Goal: Information Seeking & Learning: Learn about a topic

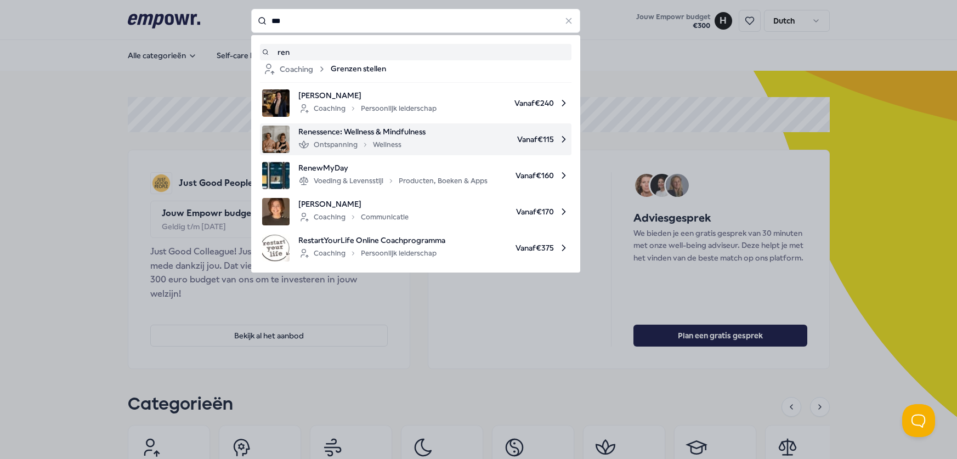
click at [381, 129] on span "Renessence: Wellness & Mindfulness" at bounding box center [361, 132] width 127 height 12
type input "***"
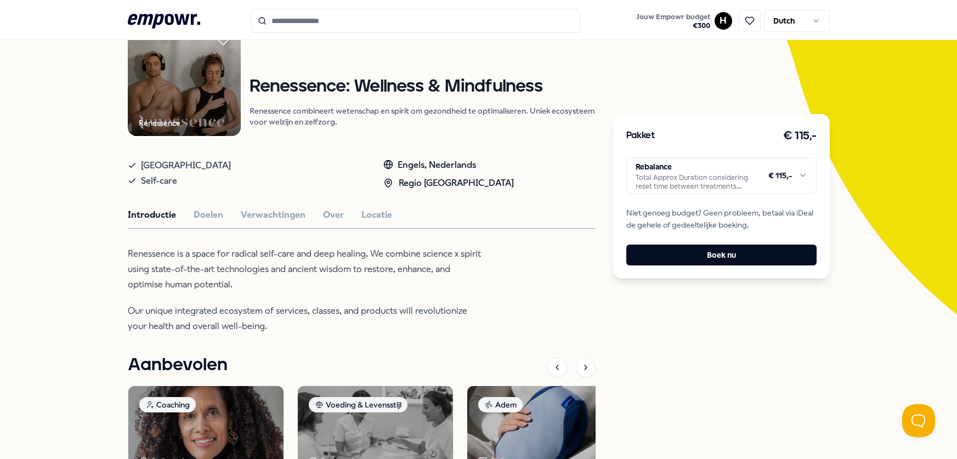
scroll to position [129, 0]
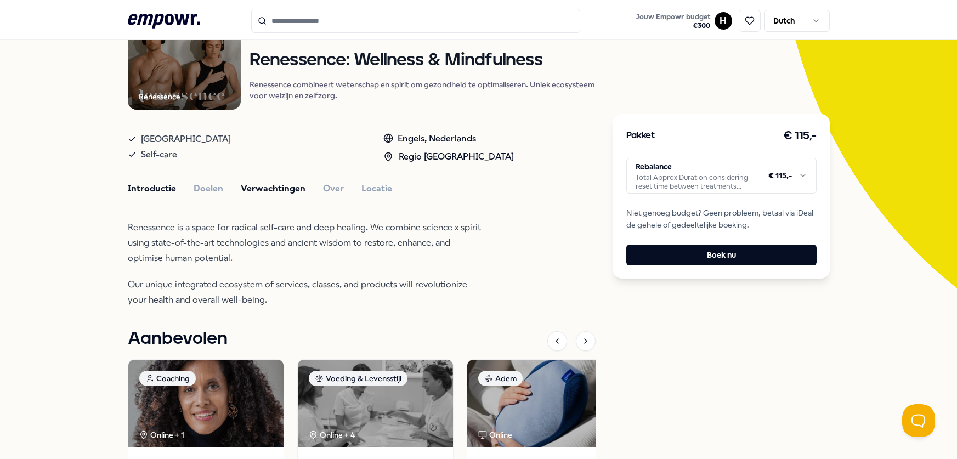
click at [266, 185] on button "Verwachtingen" at bounding box center [273, 188] width 65 height 14
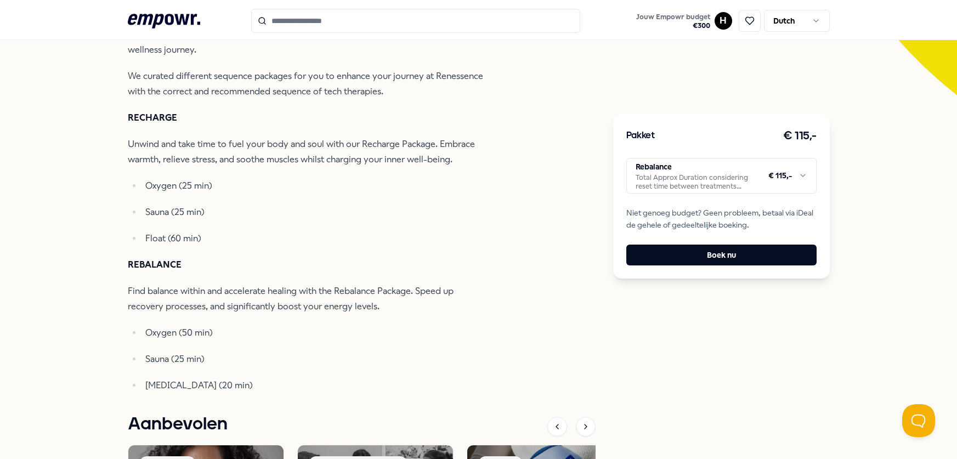
scroll to position [325, 0]
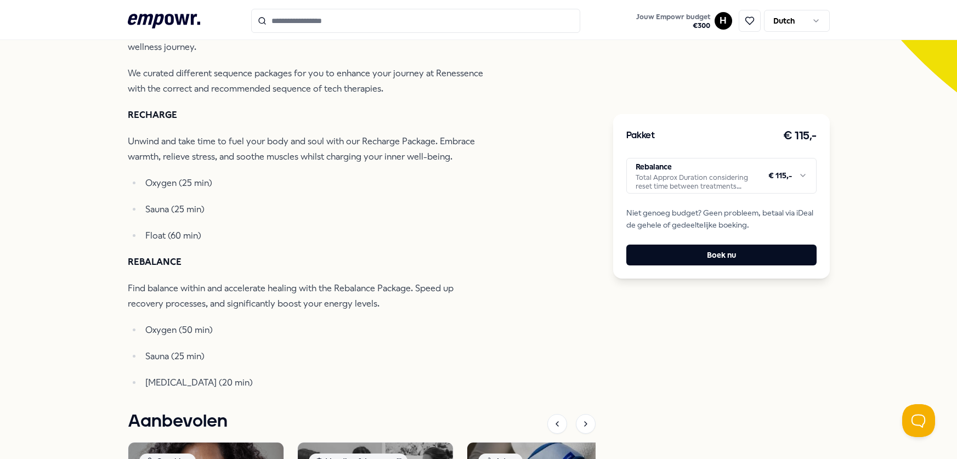
click at [696, 176] on html ".empowr-logo_svg__cls-1{fill:#03032f} Jouw Empowr budget € 300 H Dutch Alle cat…" at bounding box center [478, 229] width 957 height 459
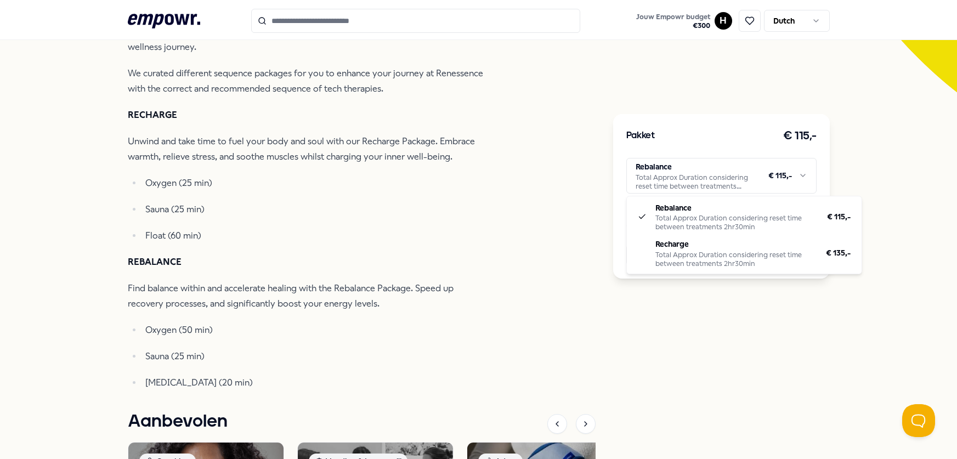
click at [241, 224] on html ".empowr-logo_svg__cls-1{fill:#03032f} Jouw Empowr budget € 300 H Dutch Alle cat…" at bounding box center [478, 229] width 957 height 459
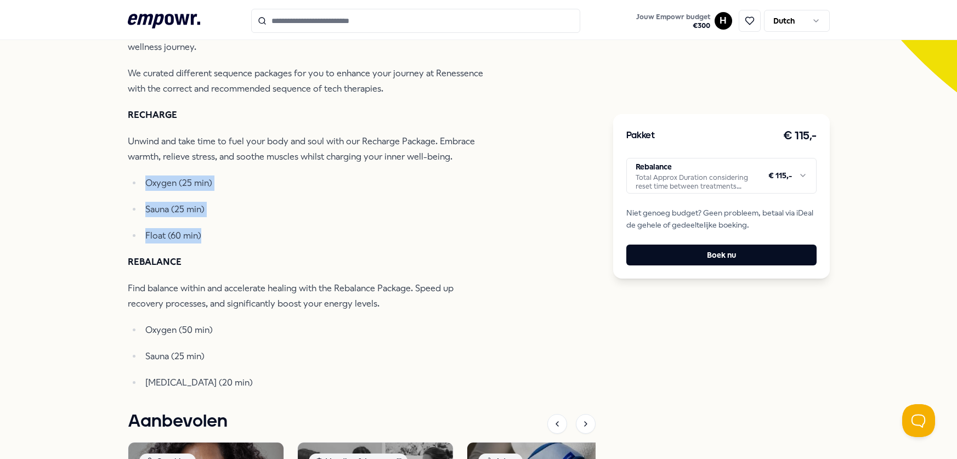
drag, startPoint x: 136, startPoint y: 179, endPoint x: 212, endPoint y: 246, distance: 101.0
click at [212, 246] on div "We invite you to disconnect from the outside world and fully immerse yourself i…" at bounding box center [306, 207] width 356 height 366
click at [116, 347] on div "Terug Renessence Ontspanning Renessence: Wellness & Mindfulness Renessence comb…" at bounding box center [478, 224] width 957 height 957
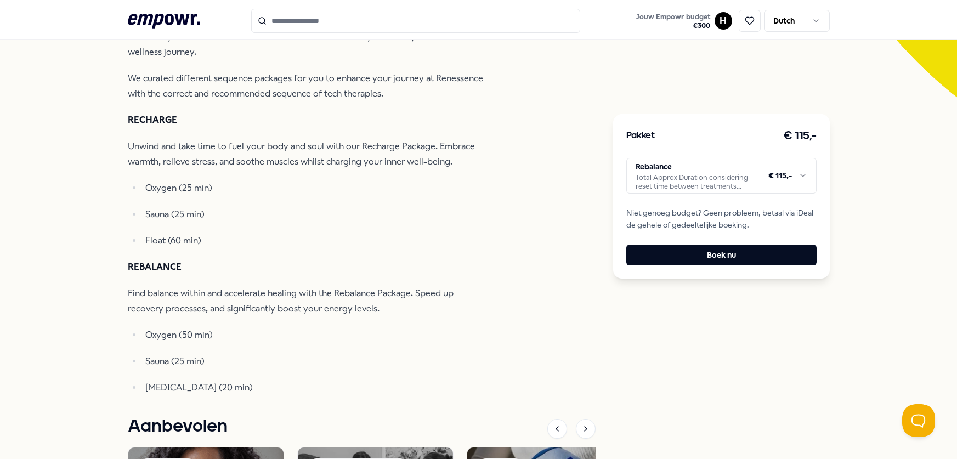
click at [283, 31] on input "Search for products, categories or subcategories" at bounding box center [415, 21] width 329 height 24
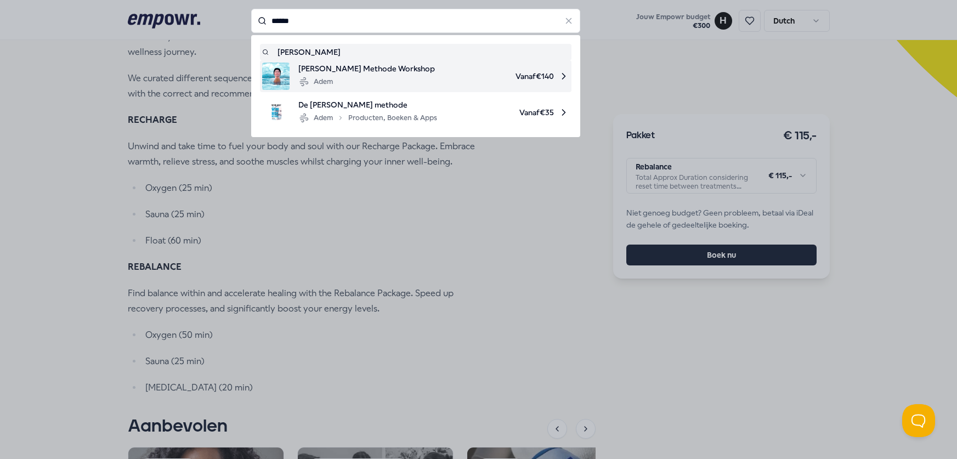
click at [272, 71] on img at bounding box center [275, 76] width 27 height 27
type input "******"
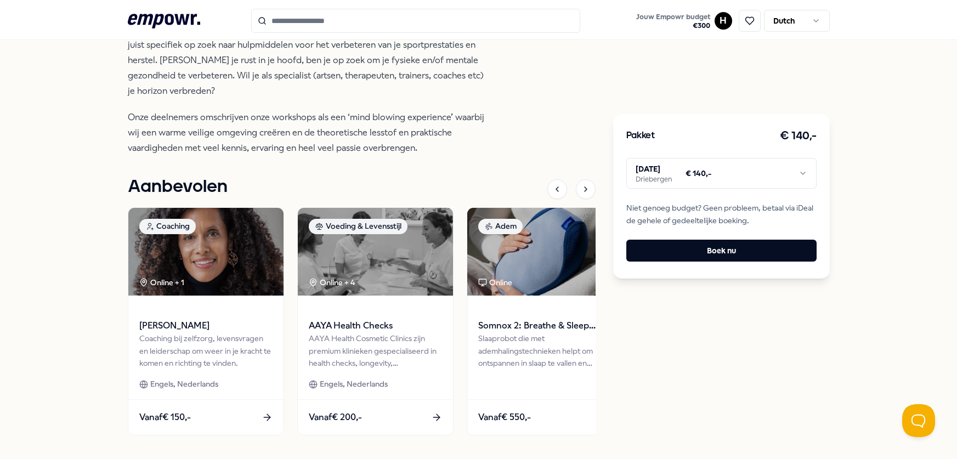
scroll to position [501, 0]
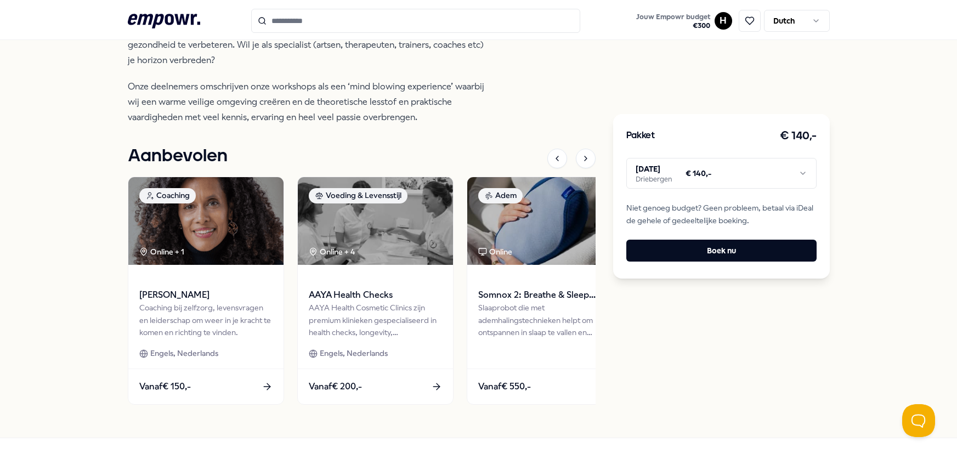
click at [374, 193] on img at bounding box center [375, 221] width 155 height 88
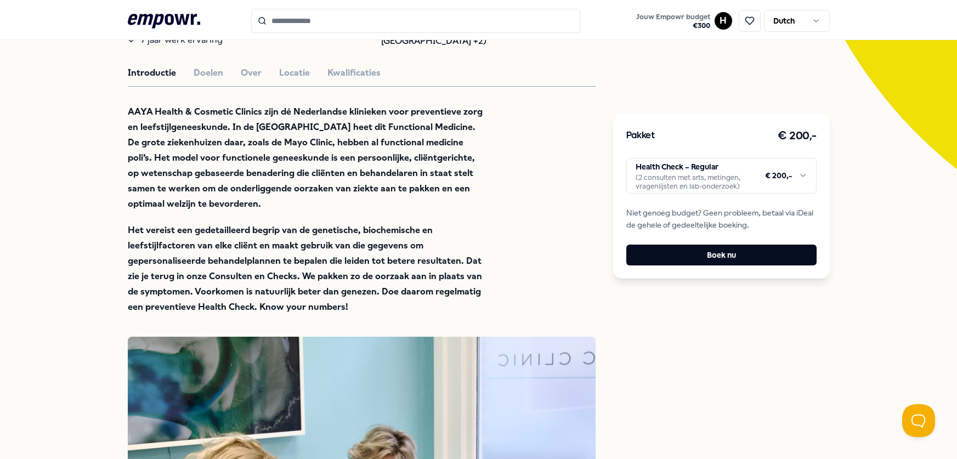
scroll to position [247, 0]
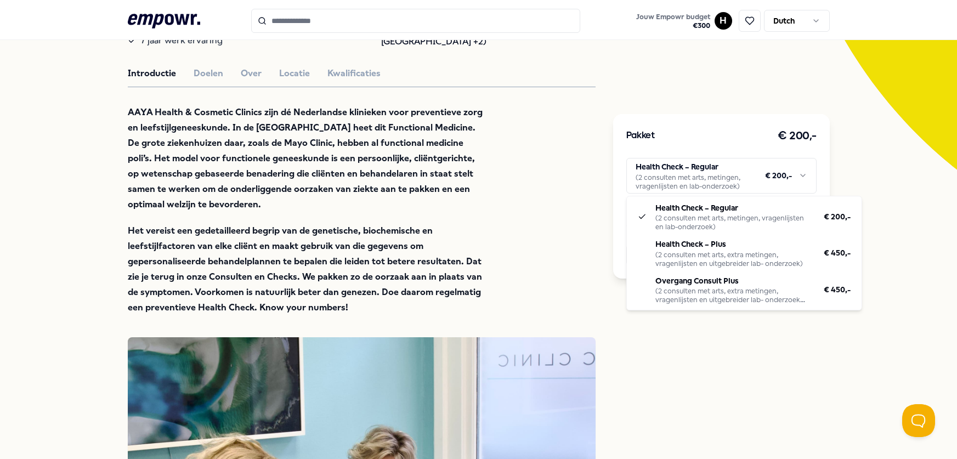
click at [791, 171] on html ".empowr-logo_svg__cls-1{fill:#03032f} Jouw Empowr budget € 300 H Dutch Alle cat…" at bounding box center [478, 229] width 957 height 459
click at [567, 258] on html ".empowr-logo_svg__cls-1{fill:#03032f} Jouw Empowr budget € 300 H Dutch Alle cat…" at bounding box center [478, 229] width 957 height 459
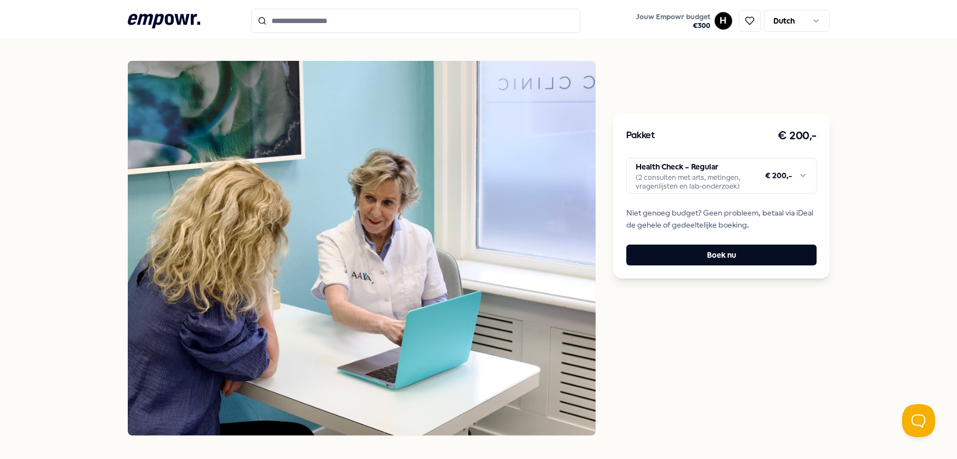
scroll to position [432, 0]
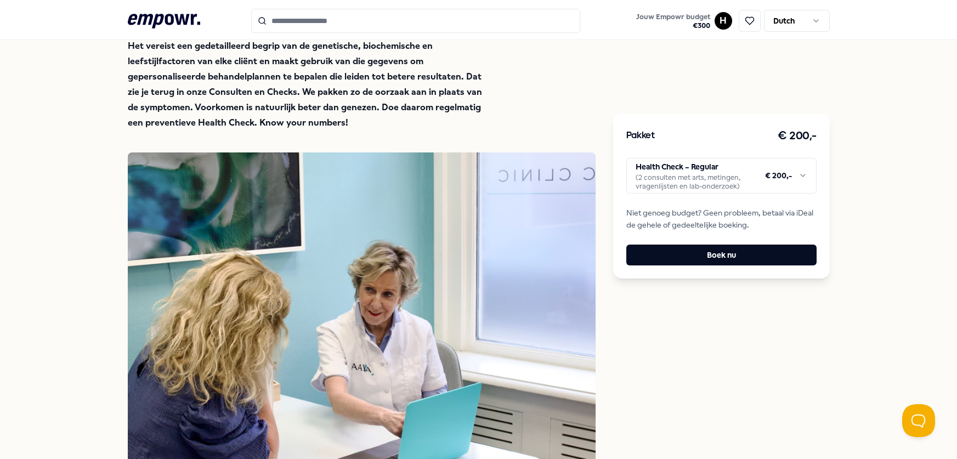
click at [724, 165] on html ".empowr-logo_svg__cls-1{fill:#03032f} Jouw Empowr budget € 300 H Dutch Alle cat…" at bounding box center [478, 229] width 957 height 459
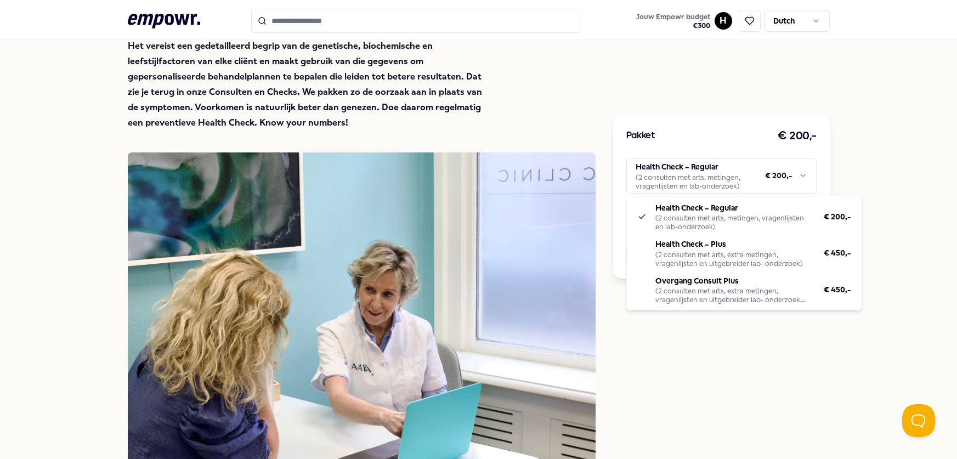
click at [555, 131] on html ".empowr-logo_svg__cls-1{fill:#03032f} Jouw Empowr budget € 300 H Dutch Alle cat…" at bounding box center [478, 229] width 957 height 459
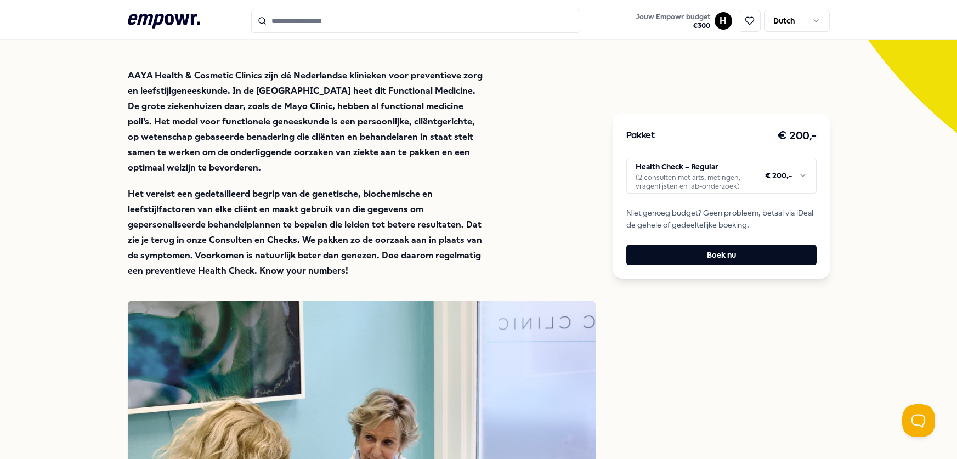
scroll to position [251, 0]
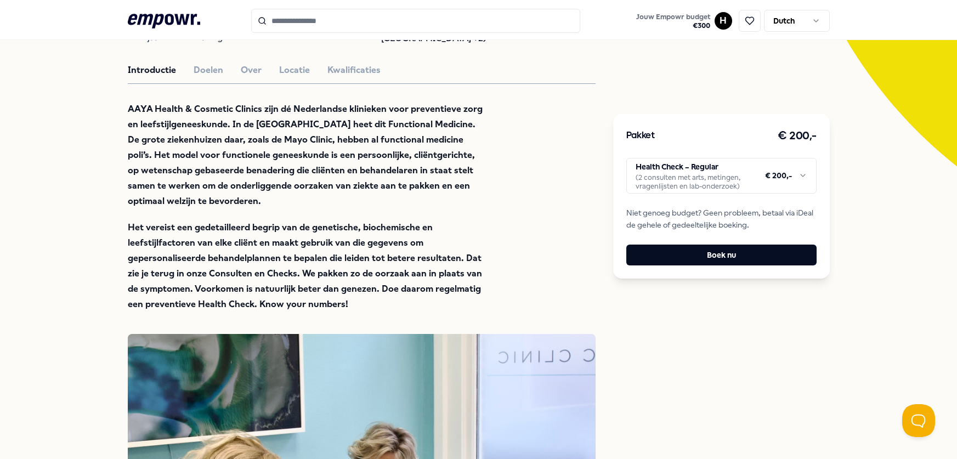
click at [214, 69] on button "Doelen" at bounding box center [209, 70] width 30 height 14
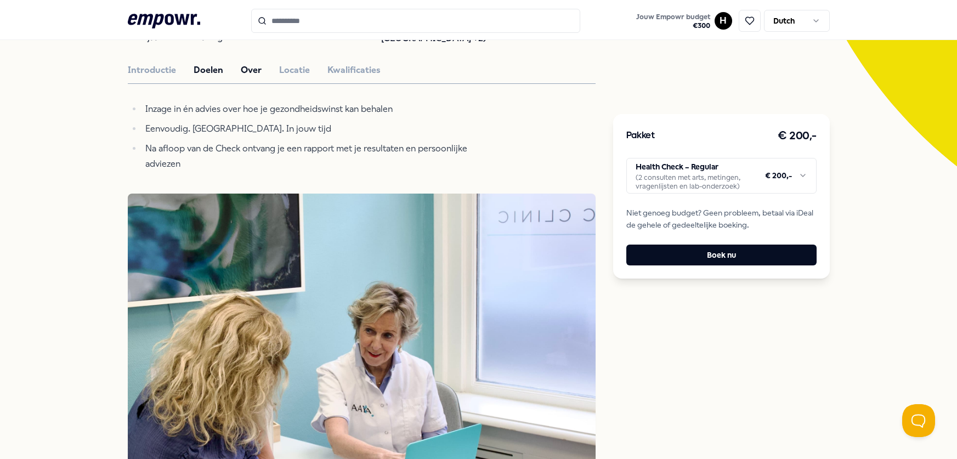
click at [242, 70] on button "Over" at bounding box center [251, 70] width 21 height 14
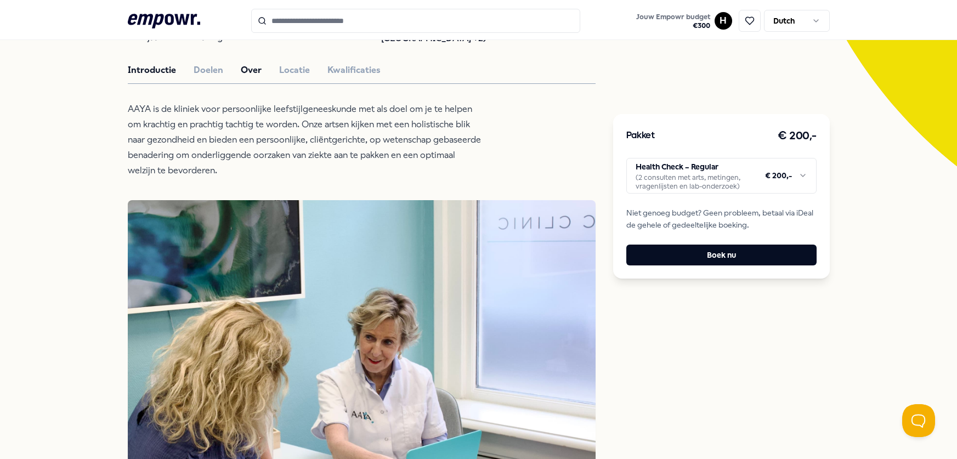
click at [140, 66] on button "Introductie" at bounding box center [152, 70] width 48 height 14
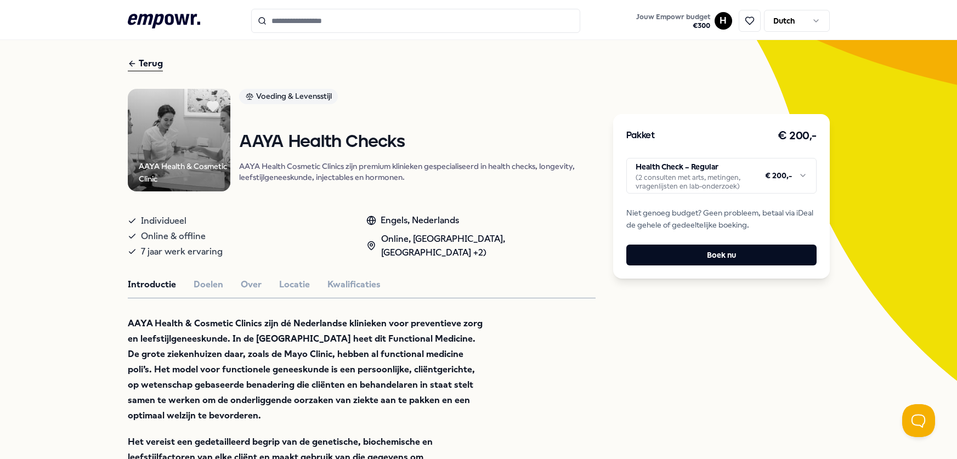
scroll to position [0, 0]
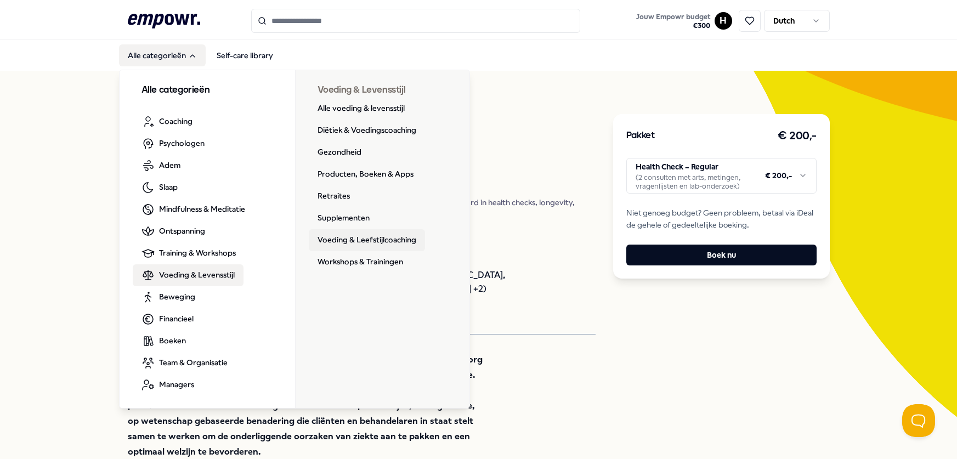
click at [402, 239] on link "Voeding & Leefstijlcoaching" at bounding box center [367, 240] width 116 height 22
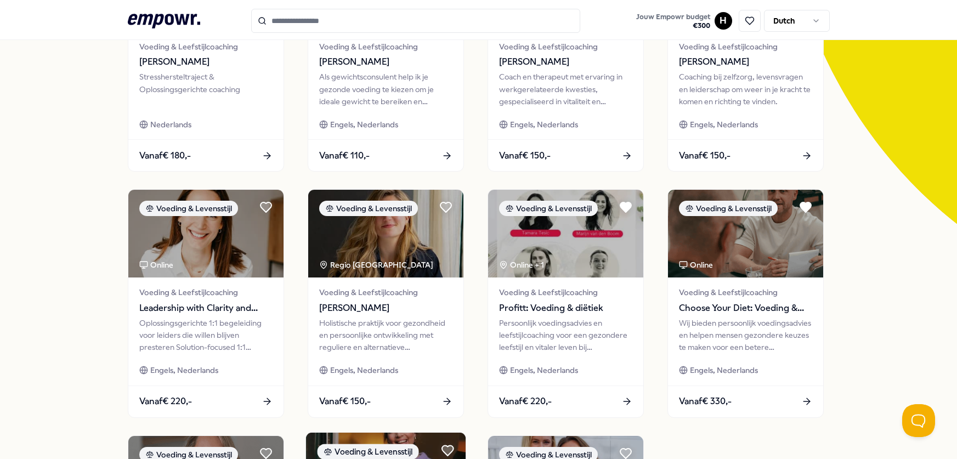
scroll to position [165, 0]
